Goal: Book appointment/travel/reservation

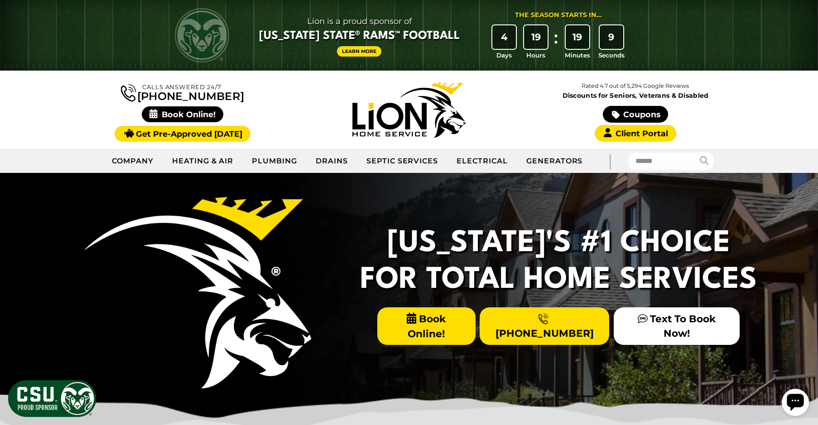
click at [408, 328] on span "Book Online!" at bounding box center [426, 326] width 98 height 38
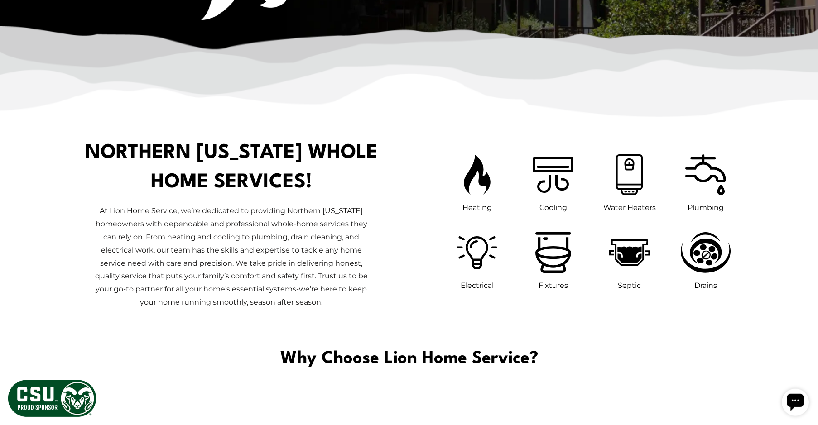
scroll to position [370, 0]
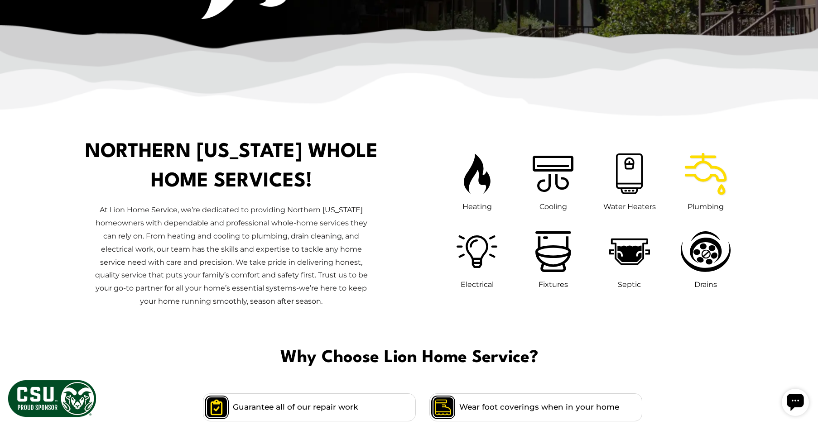
click at [704, 174] on icon at bounding box center [705, 173] width 51 height 51
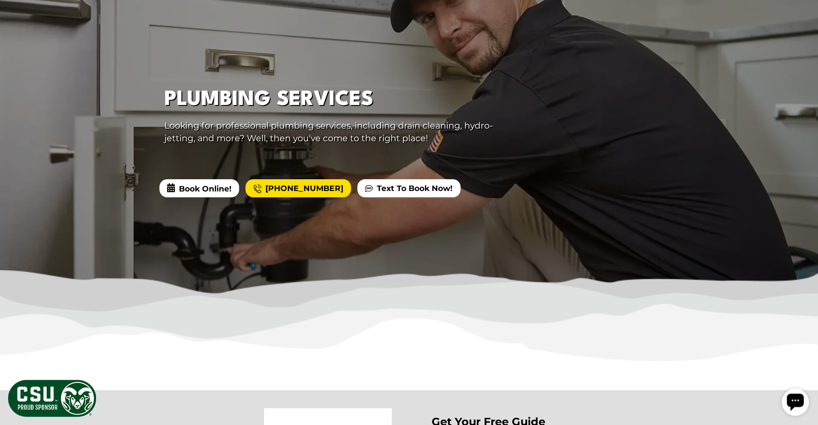
scroll to position [183, 0]
